Goal: Information Seeking & Learning: Check status

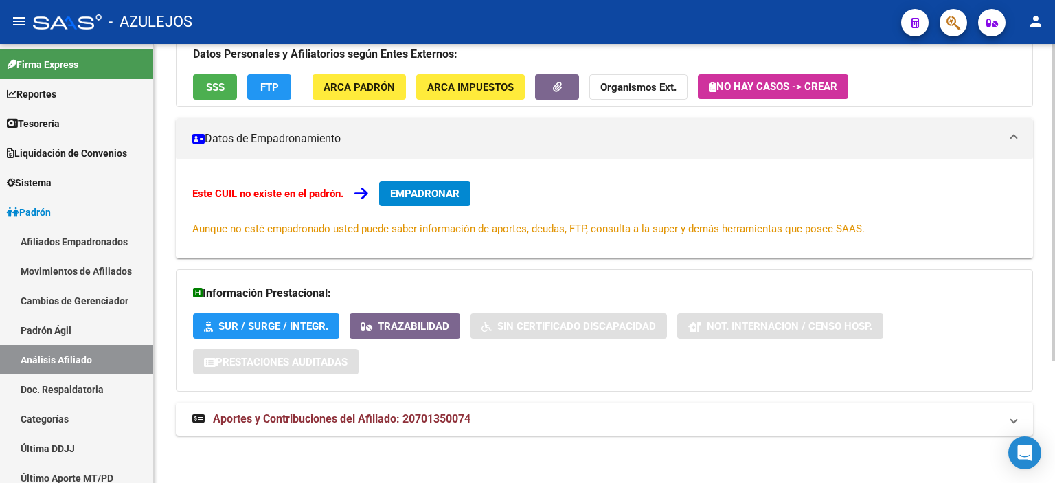
scroll to position [31, 0]
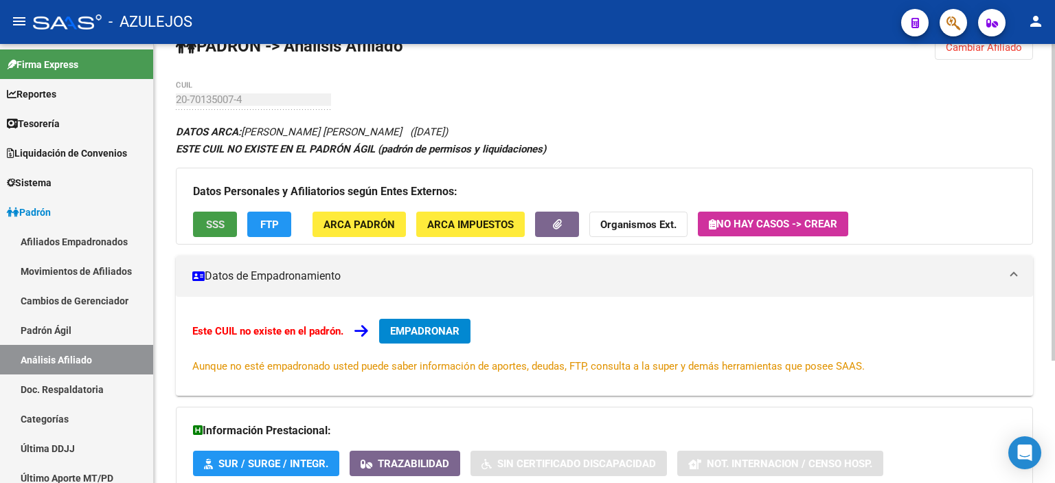
click at [203, 232] on button "SSS" at bounding box center [215, 224] width 44 height 25
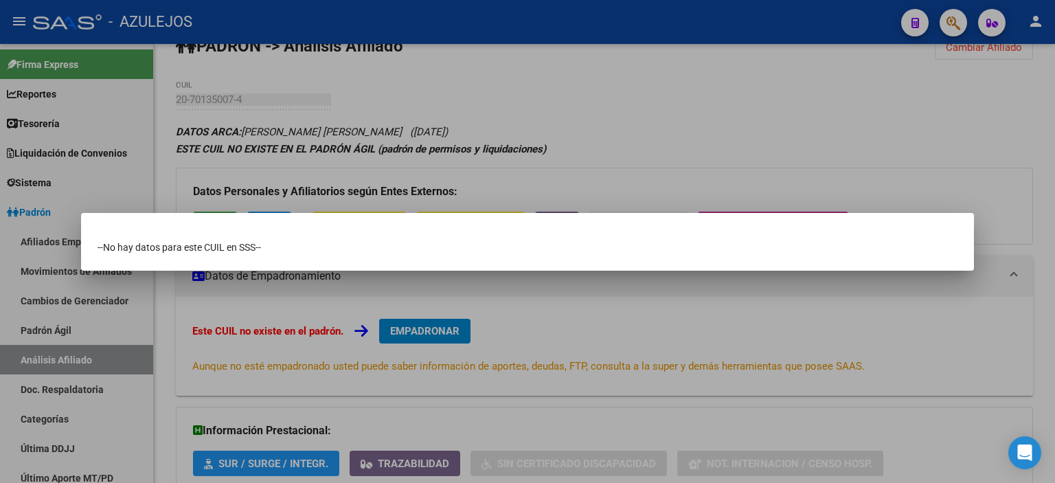
click at [241, 200] on div at bounding box center [527, 241] width 1055 height 483
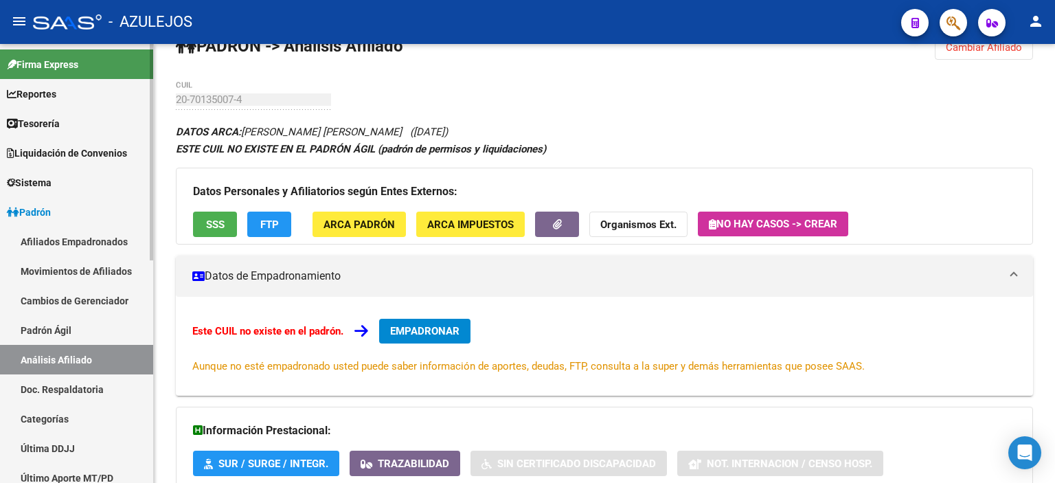
click at [41, 326] on link "Padrón Ágil" at bounding box center [76, 330] width 153 height 30
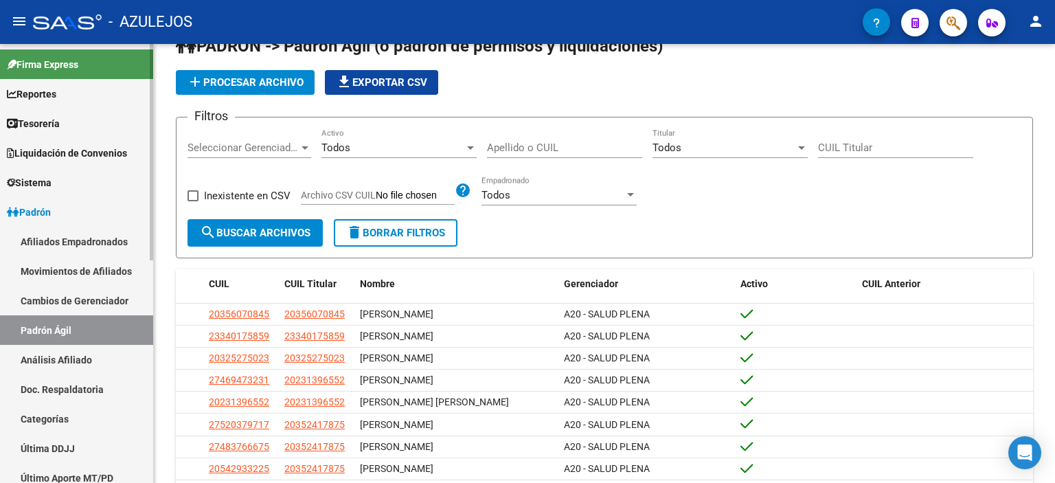
click at [53, 365] on link "Análisis Afiliado" at bounding box center [76, 360] width 153 height 30
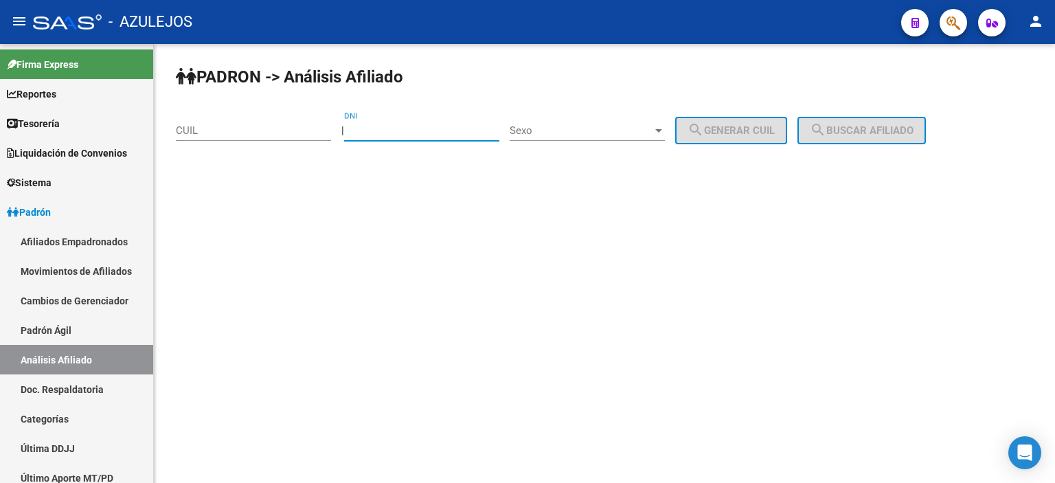
click at [385, 126] on input "DNI" at bounding box center [421, 130] width 155 height 12
type input "58116355"
click at [534, 127] on span "Sexo" at bounding box center [581, 130] width 143 height 12
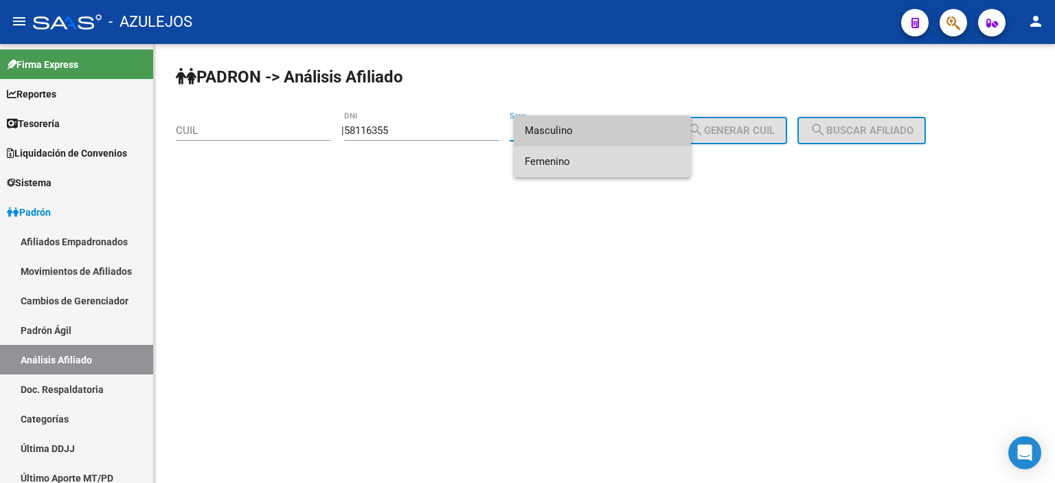
click at [551, 163] on span "Femenino" at bounding box center [602, 161] width 155 height 31
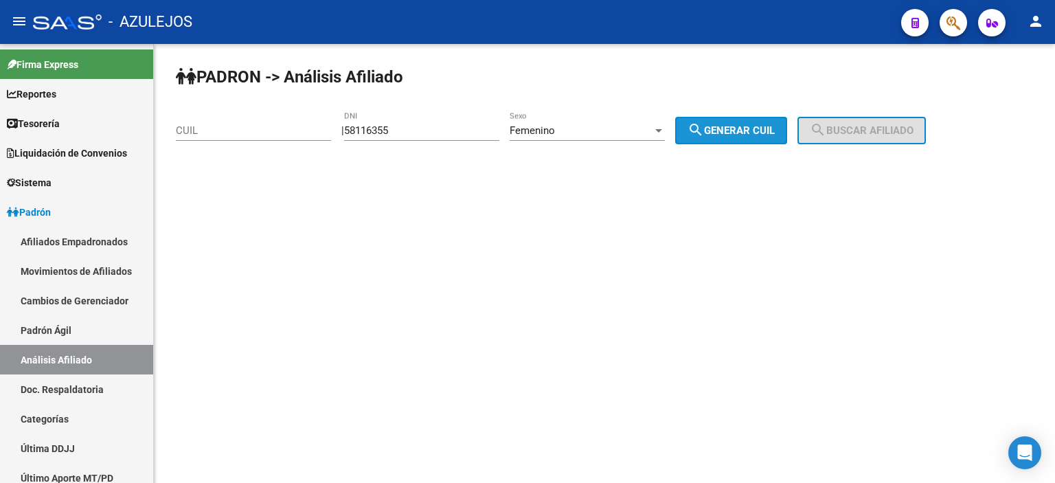
drag, startPoint x: 723, startPoint y: 137, endPoint x: 819, endPoint y: 137, distance: 95.5
click at [724, 137] on button "search Generar CUIL" at bounding box center [731, 130] width 112 height 27
type input "27-58116355-5"
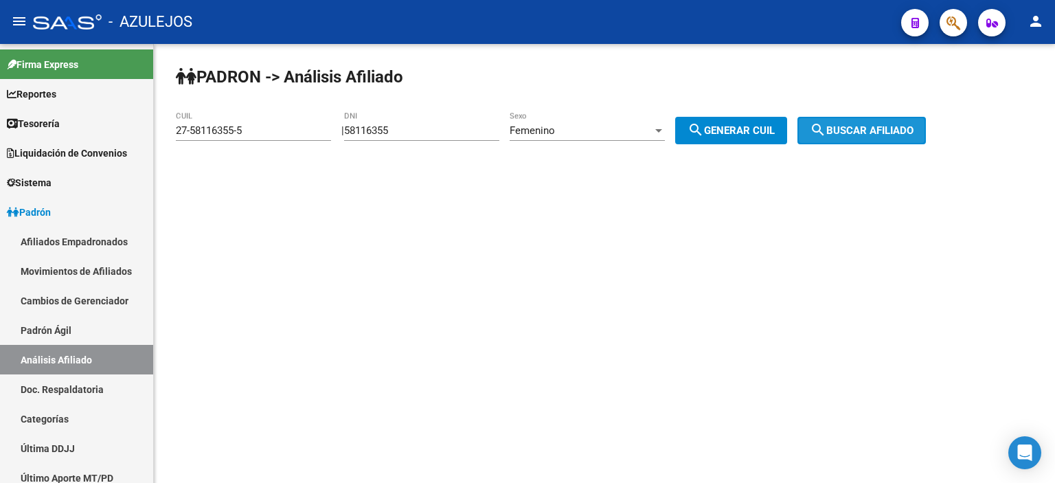
click at [869, 135] on span "search Buscar afiliado" at bounding box center [862, 130] width 104 height 12
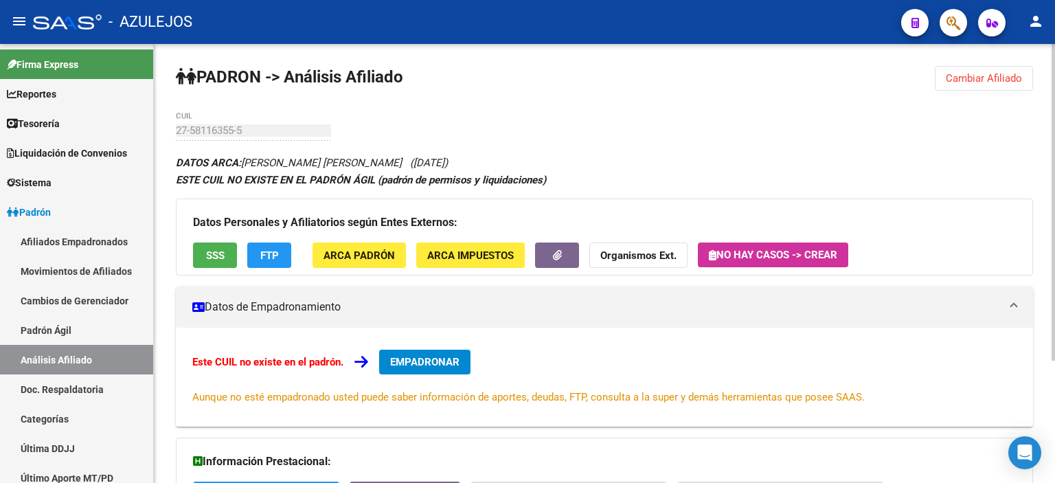
click at [172, 127] on div "PADRON -> Análisis Afiliado Cambiar Afiliado 27-58116355-5 CUIL DATOS ARCA: [PE…" at bounding box center [604, 348] width 901 height 608
